Goal: Task Accomplishment & Management: Use online tool/utility

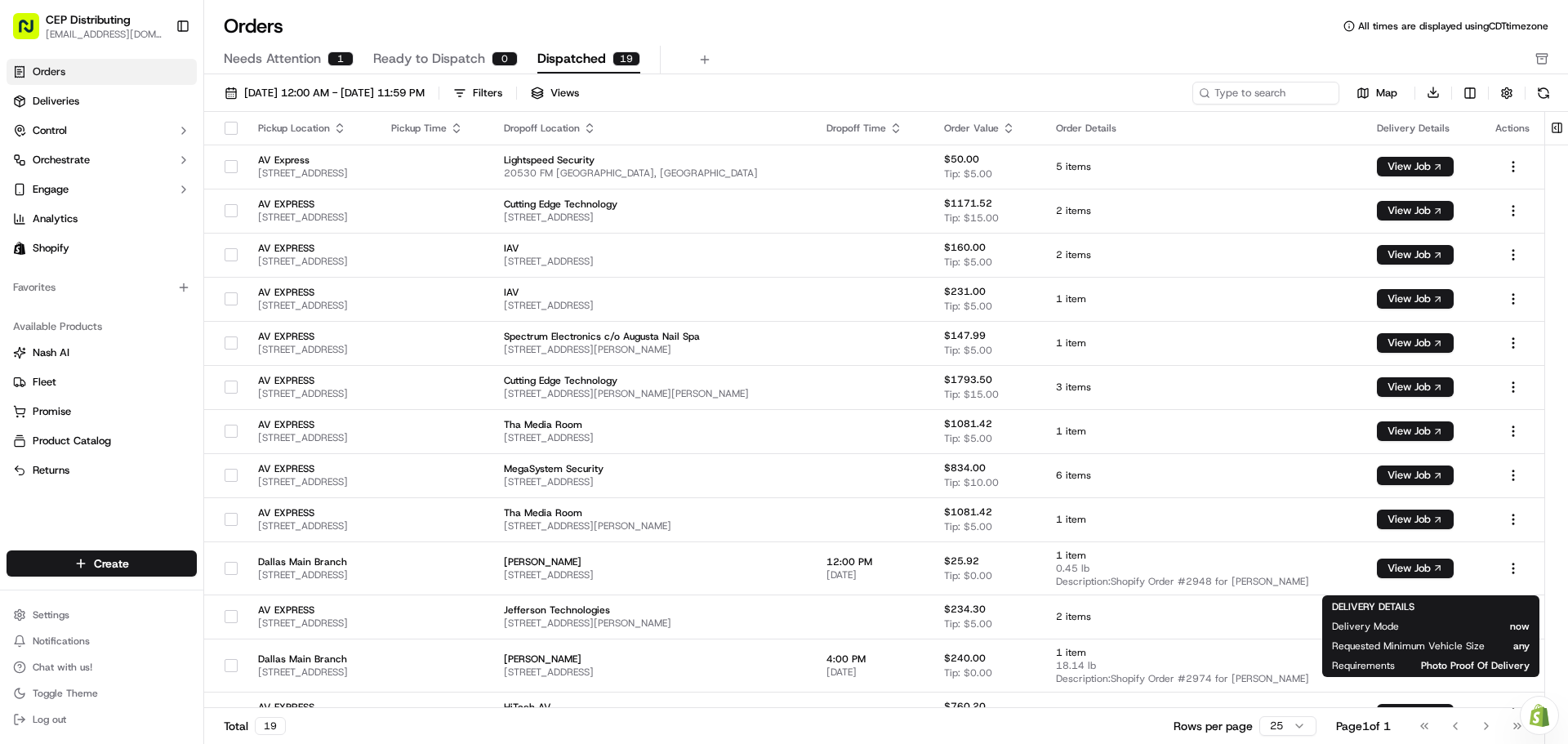
scroll to position [292, 0]
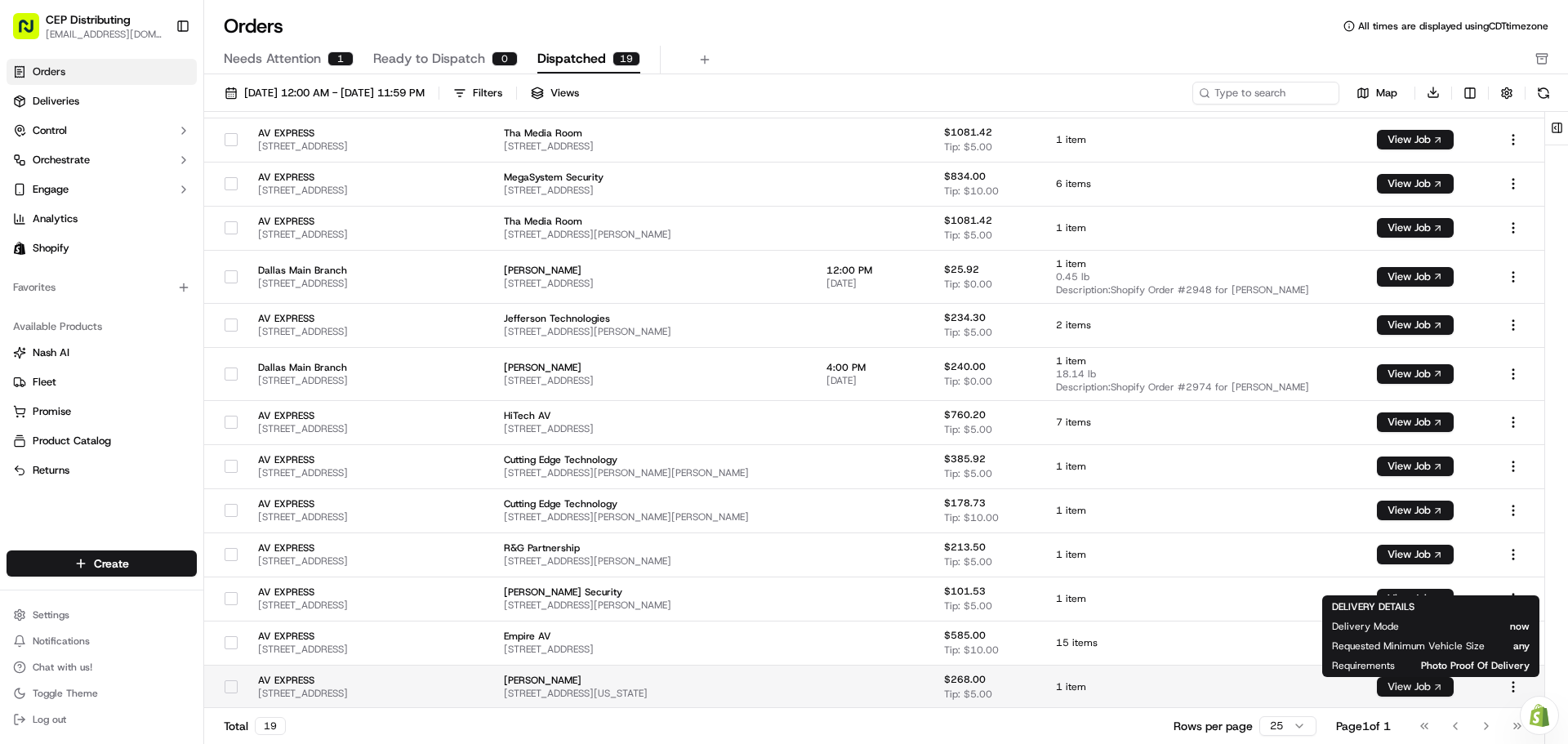
click at [1412, 679] on button "View Job" at bounding box center [1415, 686] width 77 height 20
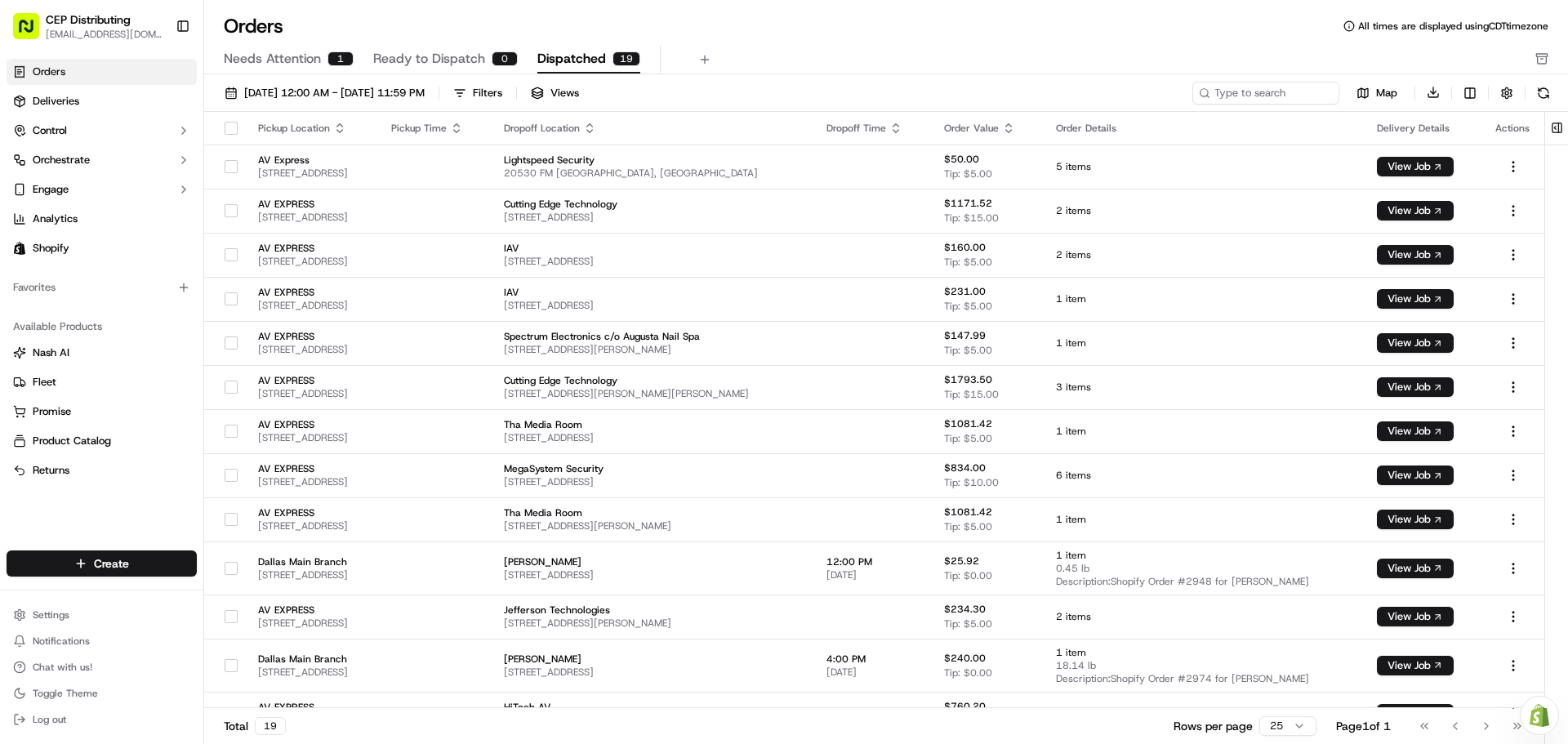
scroll to position [247, 0]
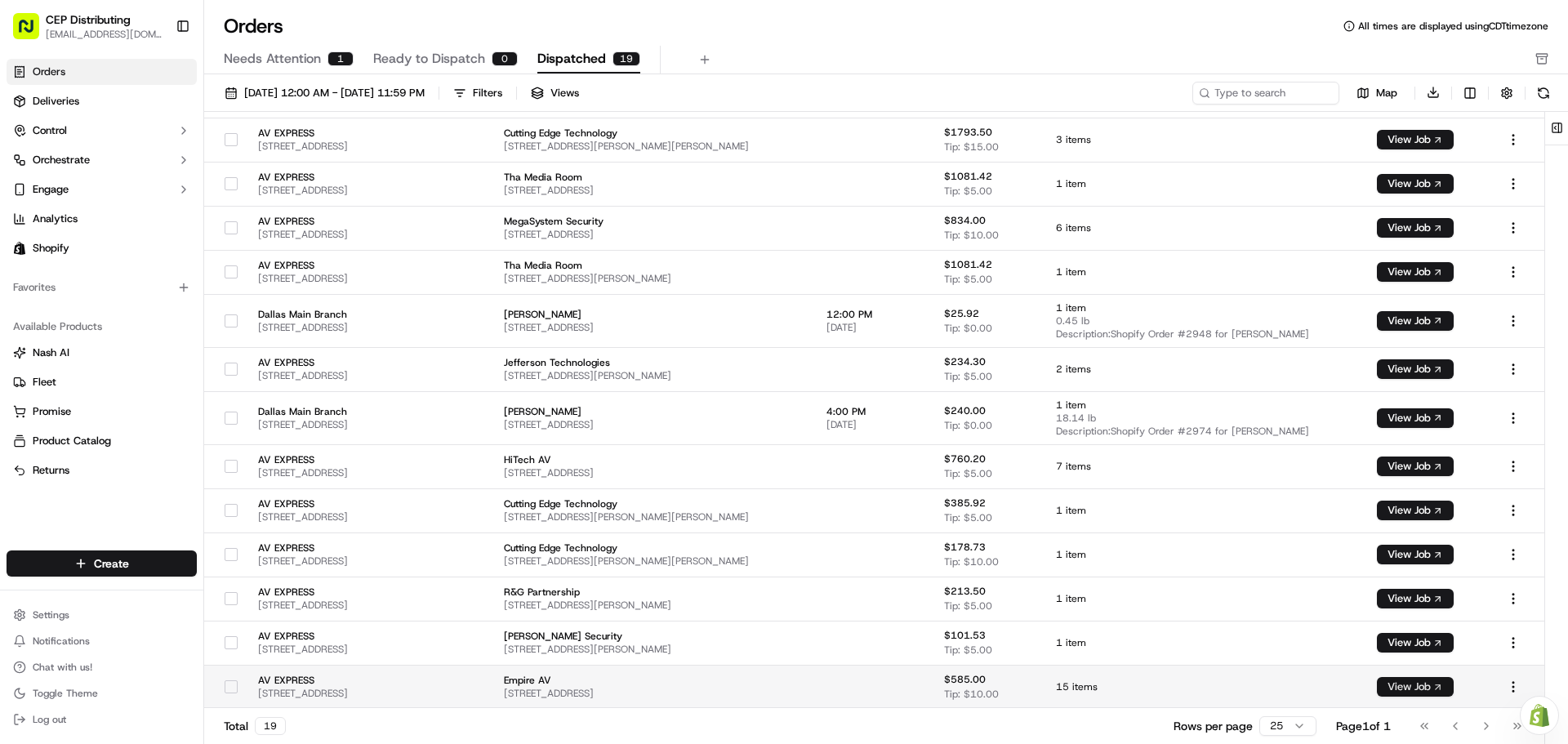
click at [1437, 679] on body "CEP Distributing seniece@avexpress.net Toggle Sidebar Orders Deliveries Control…" at bounding box center [784, 372] width 1568 height 744
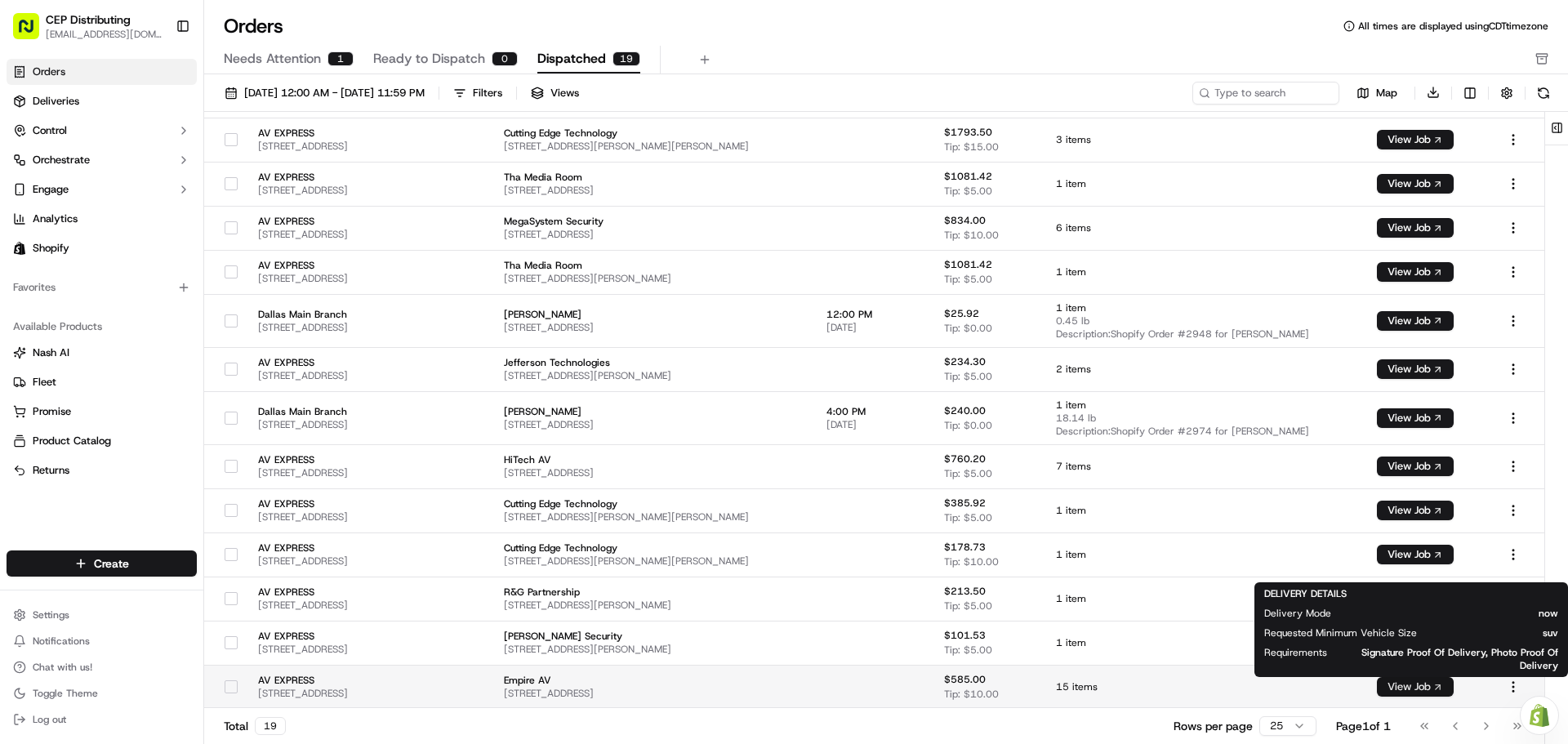
click at [1434, 684] on button "View Job" at bounding box center [1415, 686] width 77 height 20
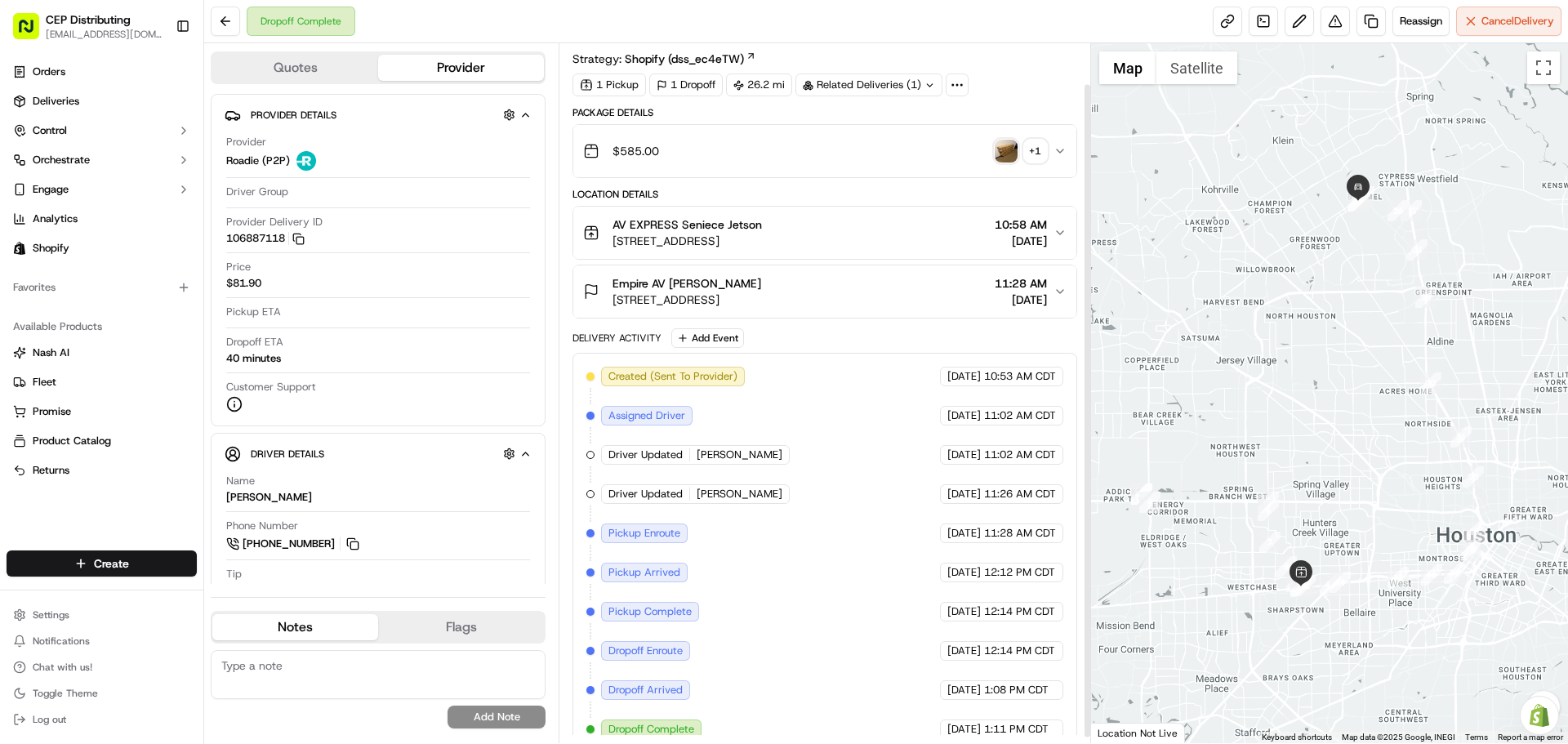
scroll to position [50, 0]
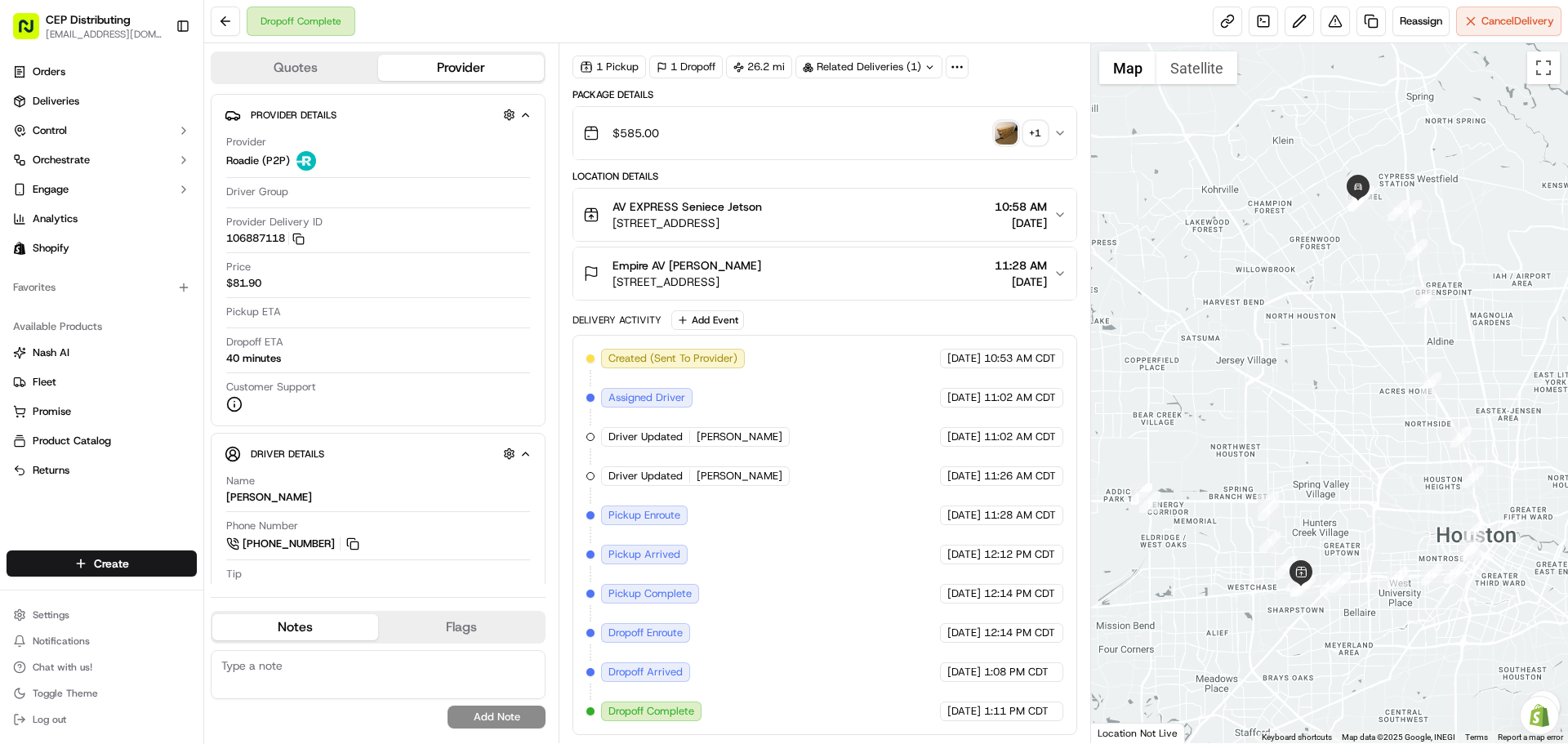
click at [1005, 133] on img "button" at bounding box center [1006, 133] width 23 height 23
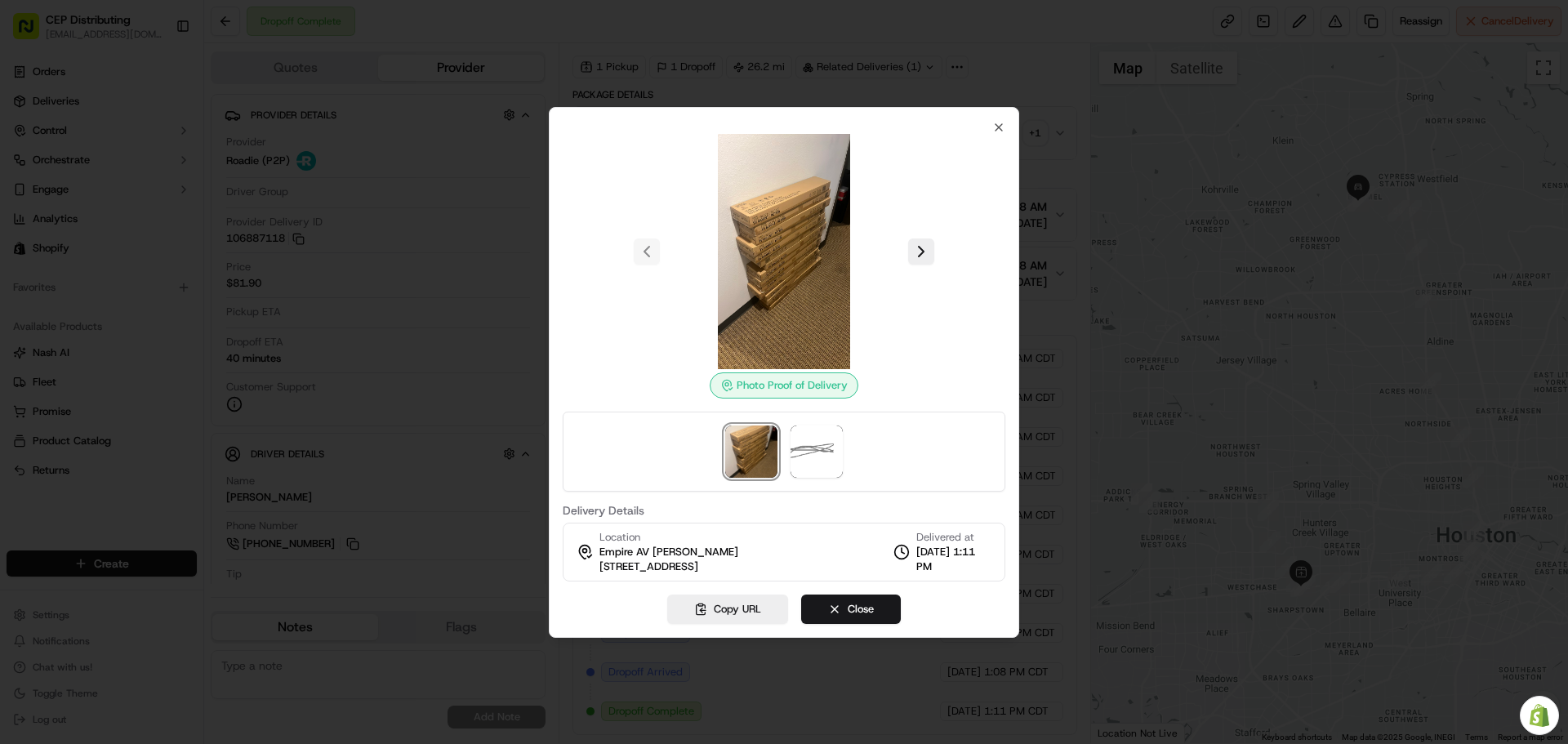
click at [838, 271] on img at bounding box center [784, 251] width 236 height 236
click at [769, 281] on img at bounding box center [784, 251] width 236 height 236
